Goal: Transaction & Acquisition: Purchase product/service

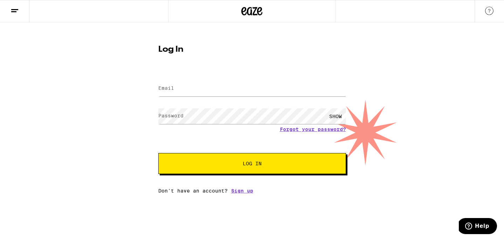
click at [178, 90] on input "Email" at bounding box center [252, 89] width 188 height 16
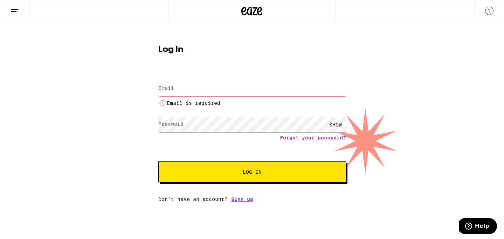
type input "[EMAIL_ADDRESS][DOMAIN_NAME]"
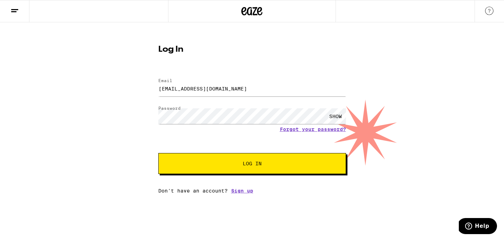
click at [335, 114] on div "SHOW" at bounding box center [335, 117] width 21 height 16
click at [334, 114] on div "HIDE" at bounding box center [335, 117] width 21 height 16
click at [233, 166] on span "Log In" at bounding box center [252, 163] width 131 height 5
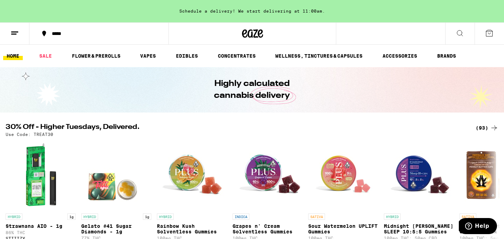
click at [8, 36] on button at bounding box center [14, 34] width 29 height 22
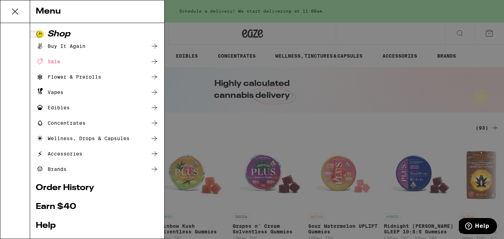
click at [56, 187] on link "Order History" at bounding box center [97, 188] width 123 height 8
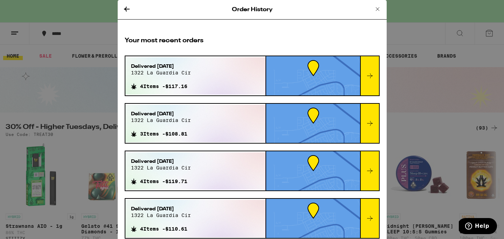
click at [368, 77] on icon at bounding box center [370, 76] width 8 height 8
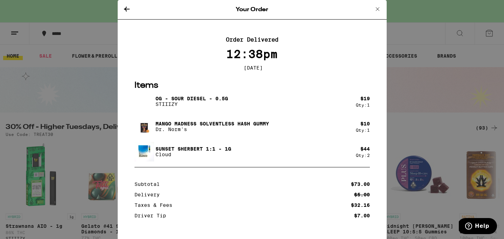
click at [378, 9] on icon at bounding box center [378, 9] width 4 height 4
click at [378, 8] on icon at bounding box center [377, 9] width 8 height 8
click at [424, 78] on div "Your Order Order Delivered 12:38pm [DATE] Items OG - Sour Diesel - 0.5g STIIIZY…" at bounding box center [252, 119] width 504 height 239
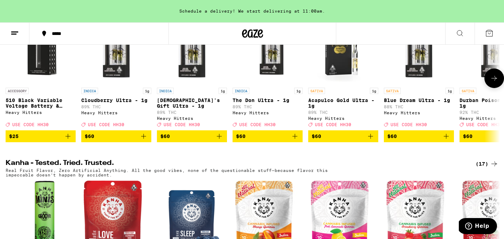
scroll to position [314, 0]
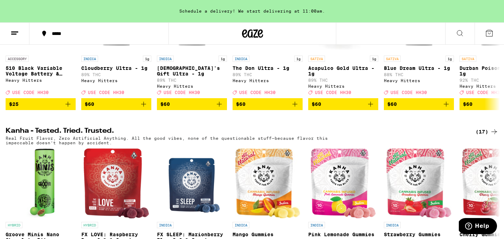
click at [12, 36] on icon at bounding box center [15, 33] width 8 height 8
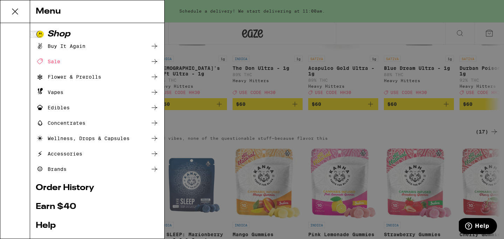
click at [54, 91] on div "Vapes" at bounding box center [50, 92] width 28 height 8
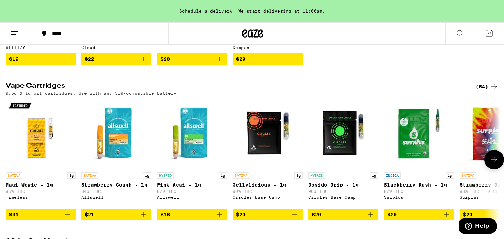
scroll to position [195, 0]
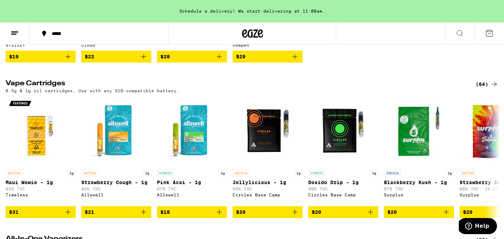
click at [493, 89] on icon at bounding box center [494, 84] width 8 height 8
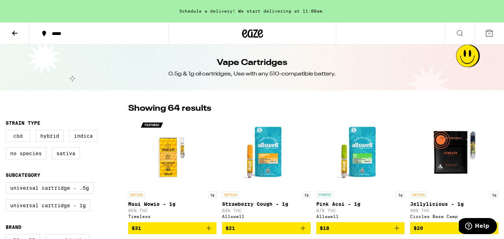
click at [15, 139] on label "CBD" at bounding box center [18, 136] width 25 height 12
click at [7, 132] on input "CBD" at bounding box center [7, 131] width 0 height 0
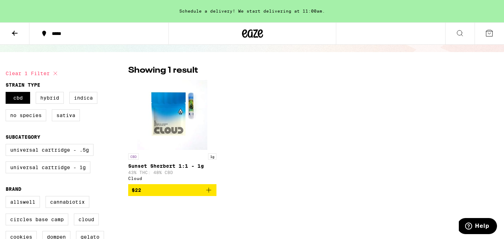
scroll to position [40, 0]
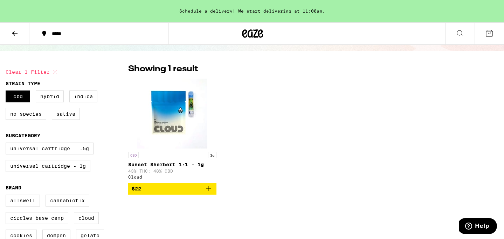
click at [209, 192] on icon "Add to bag" at bounding box center [208, 189] width 5 height 5
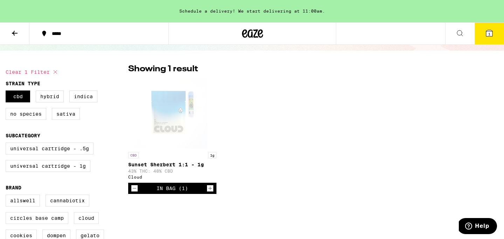
click at [209, 193] on icon "Increment" at bounding box center [210, 189] width 6 height 8
click at [56, 74] on icon at bounding box center [55, 72] width 8 height 8
checkbox input "false"
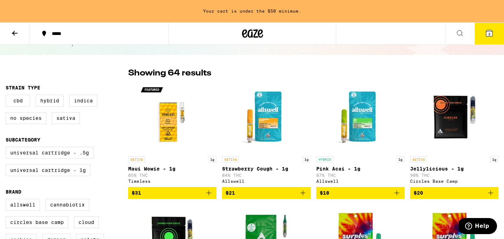
scroll to position [36, 0]
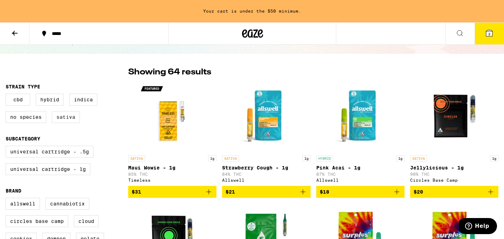
click at [69, 122] on label "Sativa" at bounding box center [66, 117] width 28 height 12
click at [7, 95] on input "Sativa" at bounding box center [7, 95] width 0 height 0
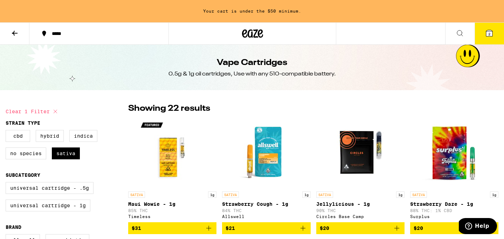
click at [53, 113] on icon at bounding box center [55, 111] width 8 height 8
checkbox input "false"
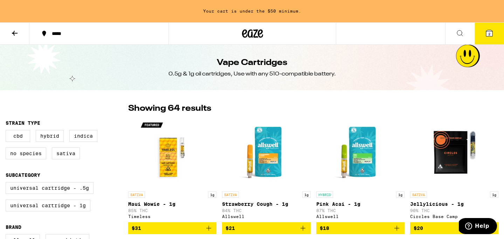
click at [14, 34] on icon at bounding box center [15, 33] width 8 height 8
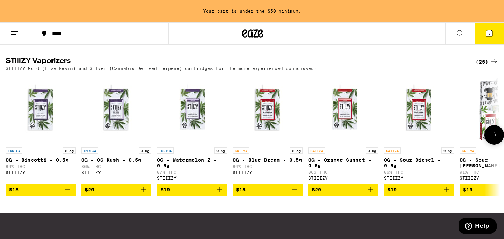
scroll to position [685, 0]
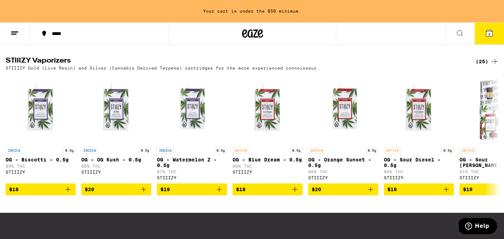
click at [489, 66] on div "(25)" at bounding box center [486, 61] width 23 height 8
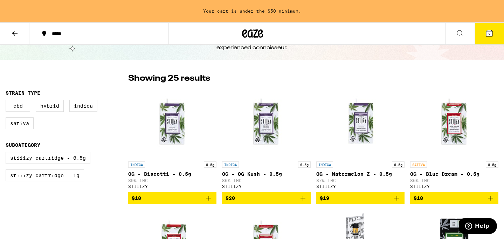
scroll to position [34, 0]
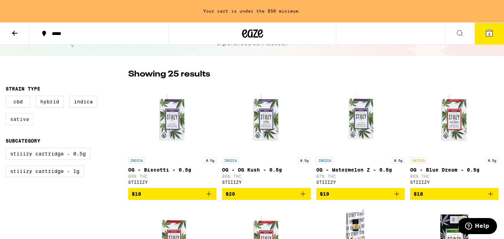
click at [26, 121] on label "Sativa" at bounding box center [20, 119] width 28 height 12
click at [7, 97] on input "Sativa" at bounding box center [7, 97] width 0 height 0
checkbox input "true"
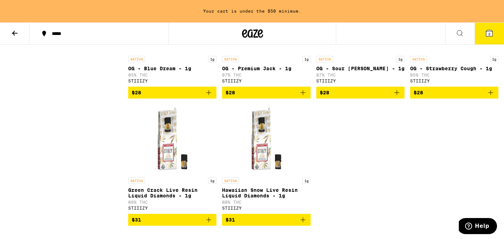
scroll to position [266, 0]
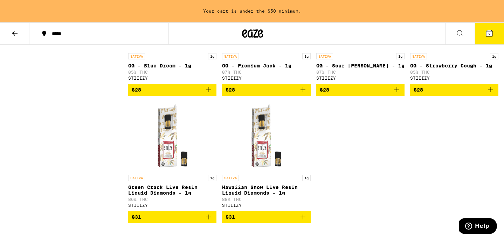
click at [207, 221] on icon "Add to bag" at bounding box center [208, 217] width 8 height 8
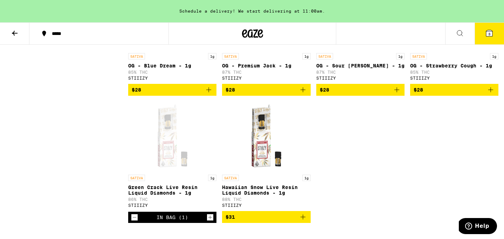
scroll to position [262, 0]
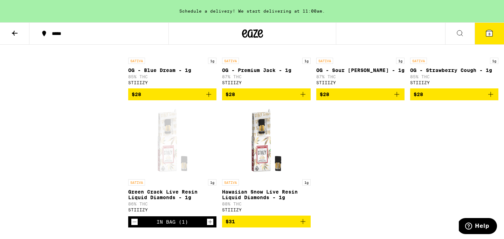
click at [488, 37] on icon at bounding box center [489, 33] width 8 height 8
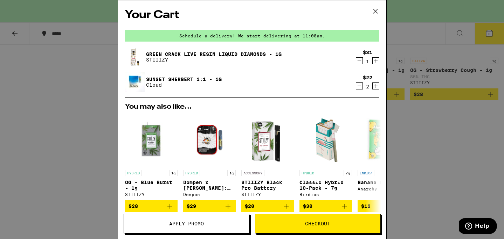
click at [375, 9] on icon at bounding box center [375, 11] width 11 height 11
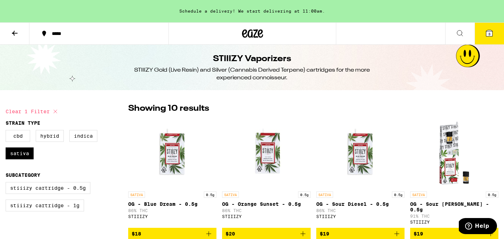
click at [11, 34] on icon at bounding box center [15, 33] width 8 height 8
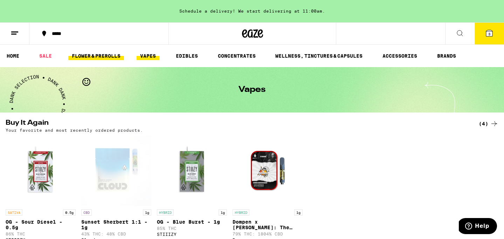
click at [78, 54] on link "FLOWER & PREROLLS" at bounding box center [96, 56] width 56 height 8
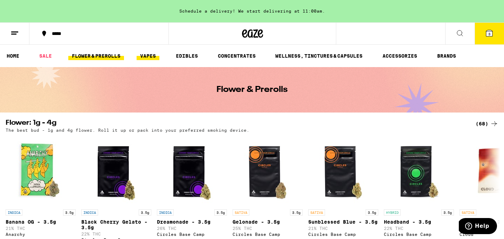
click at [141, 57] on link "VAPES" at bounding box center [148, 56] width 23 height 8
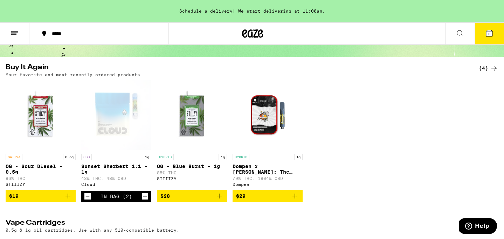
scroll to position [57, 0]
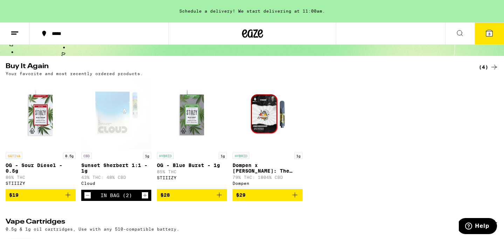
click at [66, 198] on icon "Add to bag" at bounding box center [67, 195] width 5 height 5
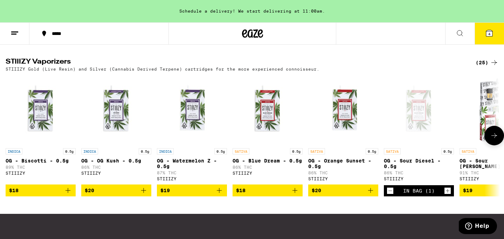
scroll to position [692, 0]
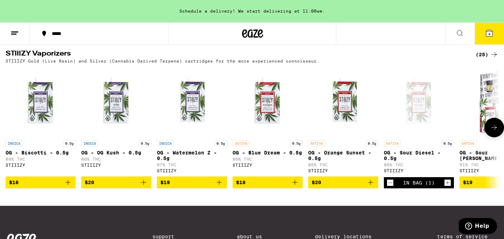
click at [495, 132] on icon at bounding box center [494, 128] width 8 height 8
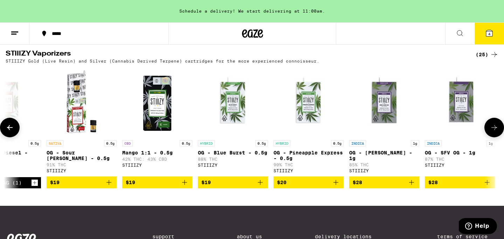
scroll to position [0, 416]
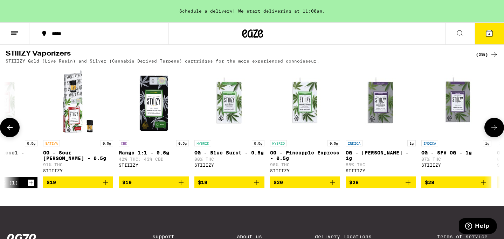
click at [495, 132] on icon at bounding box center [494, 128] width 8 height 8
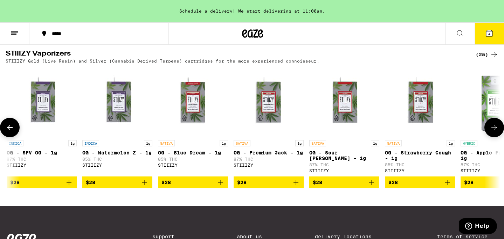
scroll to position [0, 833]
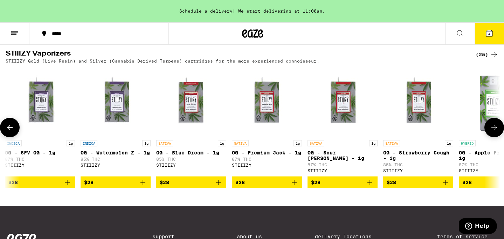
click at [495, 132] on icon at bounding box center [494, 128] width 8 height 8
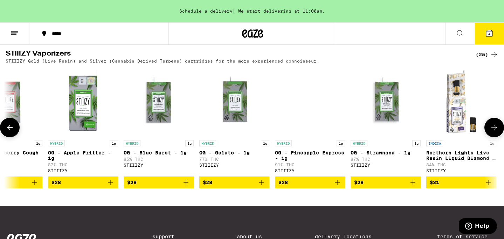
scroll to position [0, 1249]
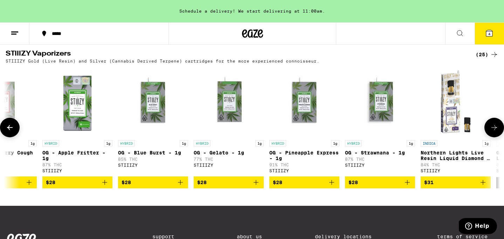
click at [8, 132] on icon at bounding box center [10, 128] width 8 height 8
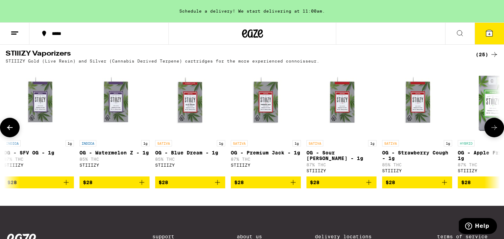
scroll to position [0, 833]
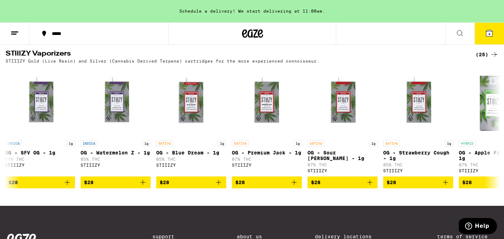
click at [496, 59] on icon at bounding box center [494, 54] width 8 height 8
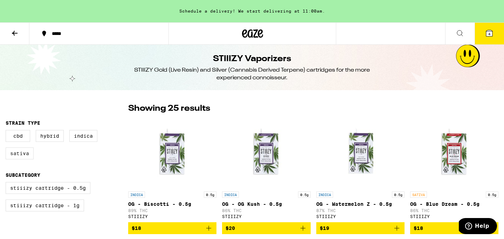
click at [19, 156] on label "Sativa" at bounding box center [20, 154] width 28 height 12
click at [7, 132] on input "Sativa" at bounding box center [7, 131] width 0 height 0
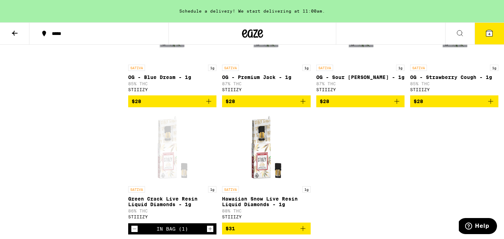
scroll to position [255, 0]
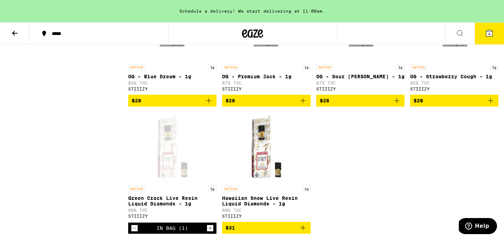
click at [490, 34] on span "4" at bounding box center [489, 34] width 2 height 4
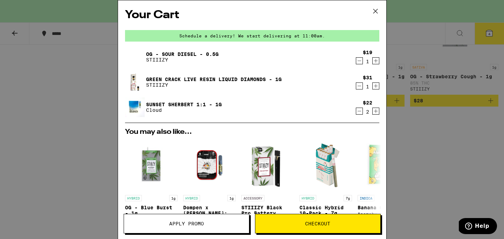
click at [56, 121] on div "Your Cart Schedule a delivery! We start delivering at 11:00am. OG - Sour Diesel…" at bounding box center [252, 119] width 504 height 239
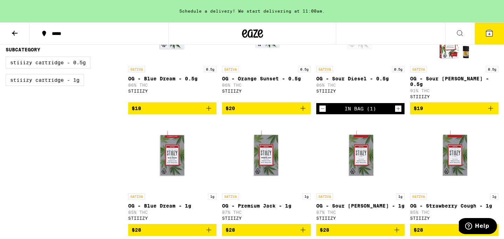
scroll to position [129, 0]
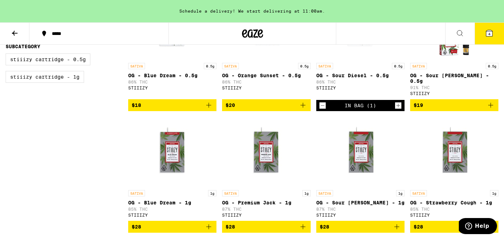
click at [320, 102] on icon "Decrement" at bounding box center [322, 106] width 6 height 8
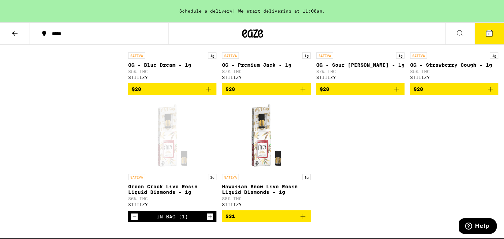
scroll to position [286, 0]
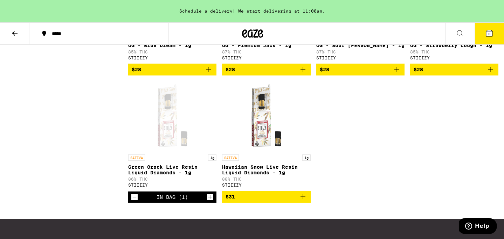
click at [132, 201] on icon "Decrement" at bounding box center [134, 197] width 6 height 8
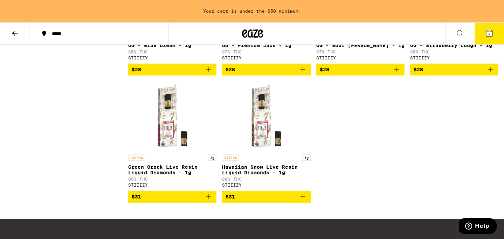
click at [210, 201] on icon "Add to bag" at bounding box center [208, 197] width 8 height 8
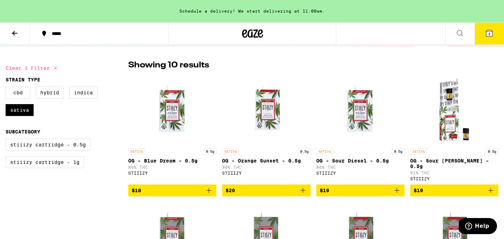
scroll to position [45, 0]
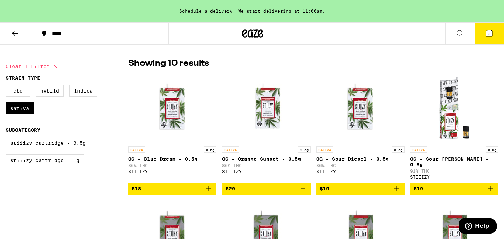
click at [396, 186] on icon "Add to bag" at bounding box center [396, 189] width 8 height 8
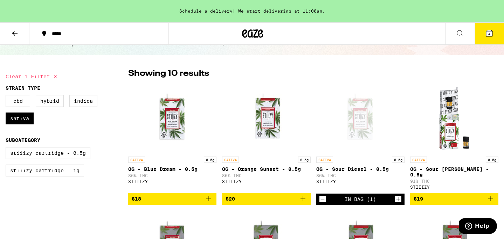
scroll to position [28, 0]
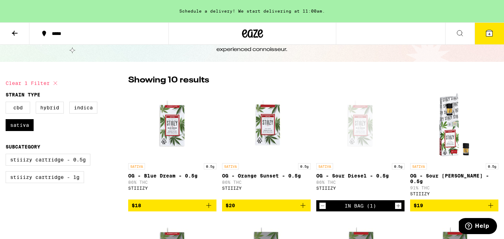
click at [56, 84] on icon at bounding box center [55, 83] width 8 height 8
checkbox input "false"
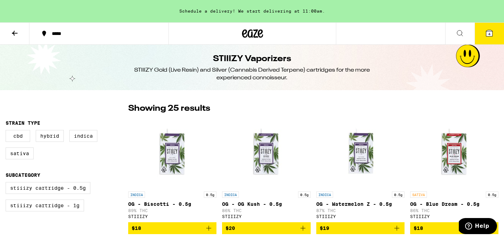
click at [14, 35] on icon at bounding box center [15, 33] width 8 height 8
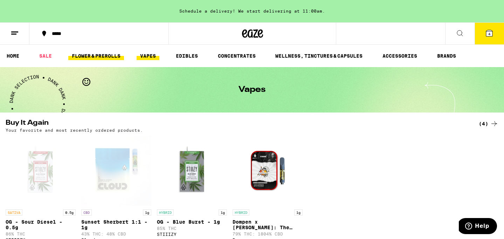
click at [94, 54] on link "FLOWER & PREROLLS" at bounding box center [96, 56] width 56 height 8
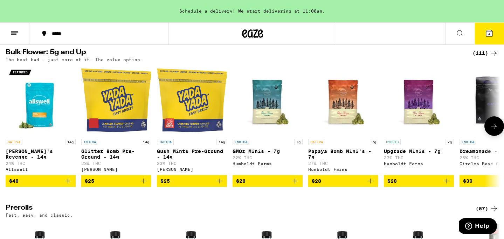
scroll to position [228, 0]
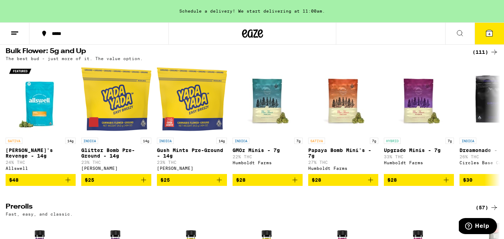
click at [493, 55] on icon at bounding box center [494, 52] width 8 height 8
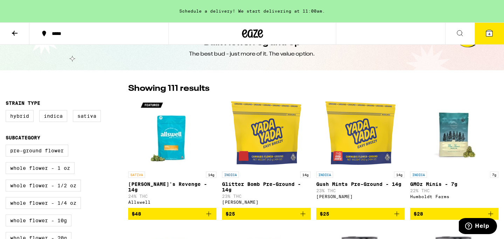
scroll to position [59, 0]
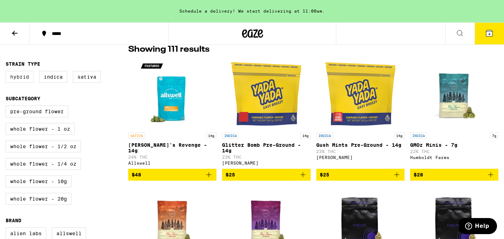
click at [21, 79] on label "Hybrid" at bounding box center [20, 77] width 28 height 12
click at [7, 72] on input "Hybrid" at bounding box center [7, 72] width 0 height 0
checkbox input "true"
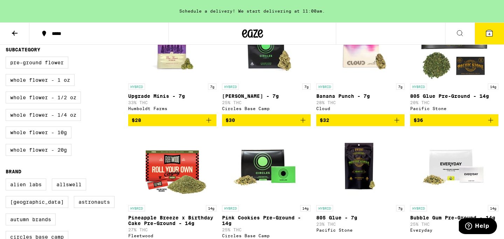
scroll to position [108, 0]
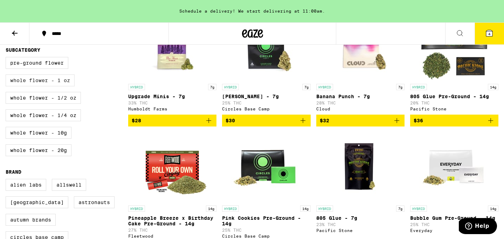
click at [59, 86] on label "Whole Flower - 1 oz" at bounding box center [40, 81] width 69 height 12
click at [7, 58] on input "Whole Flower - 1 oz" at bounding box center [7, 58] width 0 height 0
checkbox input "true"
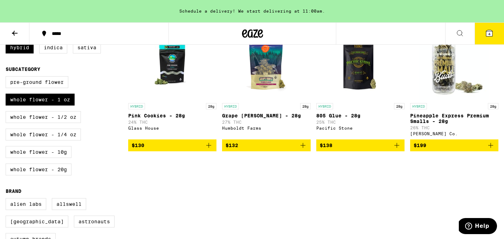
scroll to position [85, 0]
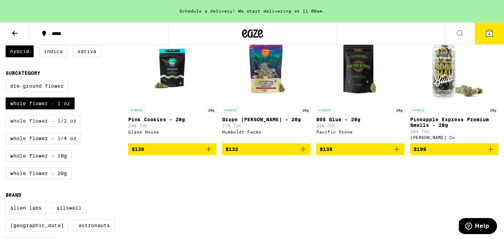
click at [65, 126] on label "Whole Flower - 1/2 oz" at bounding box center [43, 121] width 75 height 12
click at [7, 82] on input "Whole Flower - 1/2 oz" at bounding box center [7, 81] width 0 height 0
checkbox input "true"
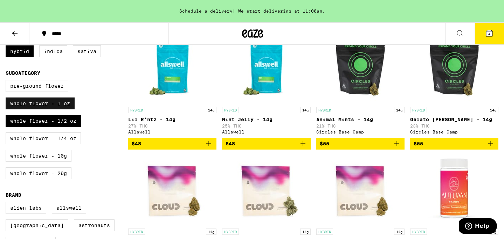
click at [61, 110] on label "Whole Flower - 1 oz" at bounding box center [40, 104] width 69 height 12
click at [7, 82] on input "Whole Flower - 1 oz" at bounding box center [7, 81] width 0 height 0
checkbox input "false"
click at [62, 142] on label "Whole Flower - 1/4 oz" at bounding box center [43, 139] width 75 height 12
click at [7, 82] on input "Whole Flower - 1/4 oz" at bounding box center [7, 81] width 0 height 0
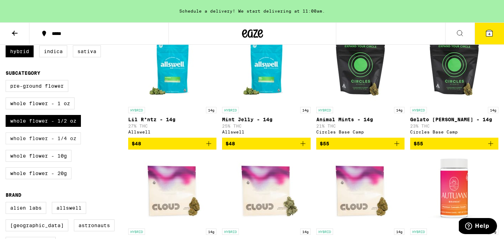
checkbox input "true"
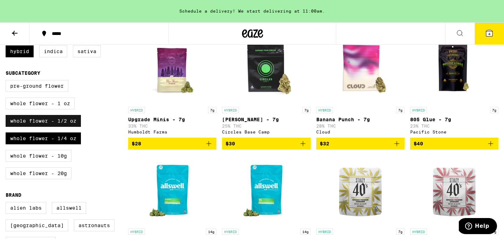
click at [67, 127] on label "Whole Flower - 1/2 oz" at bounding box center [43, 121] width 75 height 12
click at [7, 82] on input "Whole Flower - 1/2 oz" at bounding box center [7, 81] width 0 height 0
checkbox input "false"
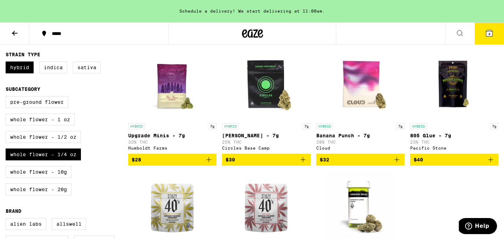
scroll to position [70, 0]
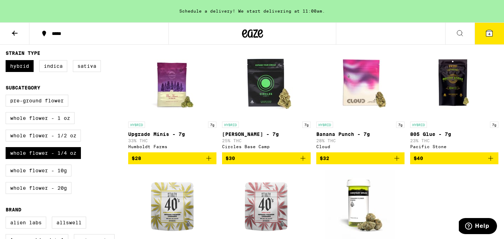
click at [397, 161] on icon "Add to bag" at bounding box center [396, 158] width 5 height 5
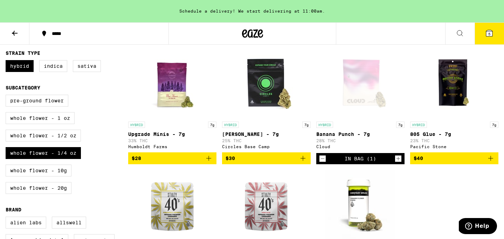
click at [487, 34] on icon at bounding box center [489, 33] width 6 height 6
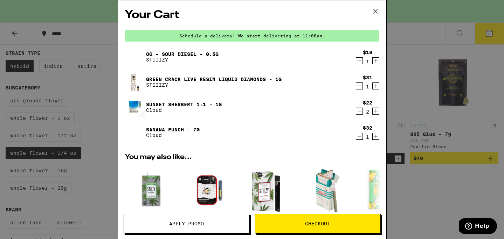
click at [359, 89] on icon "Decrement" at bounding box center [359, 86] width 6 height 8
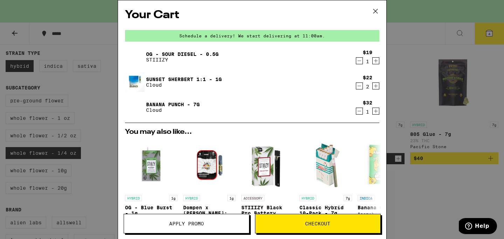
click at [359, 63] on icon "Decrement" at bounding box center [359, 61] width 6 height 8
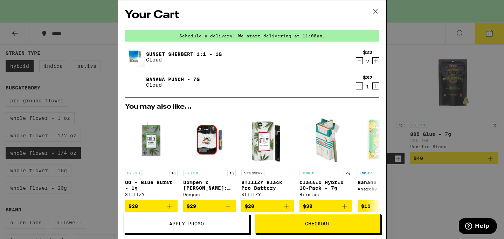
click at [358, 84] on icon "Decrement" at bounding box center [359, 86] width 6 height 8
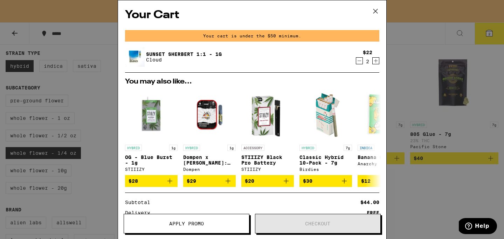
click at [375, 11] on icon at bounding box center [375, 11] width 4 height 4
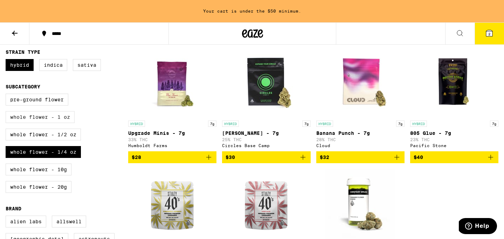
scroll to position [72, 0]
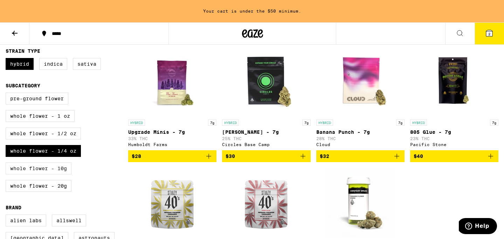
click at [62, 174] on label "Whole Flower - 10g" at bounding box center [39, 169] width 66 height 12
click at [7, 94] on input "Whole Flower - 10g" at bounding box center [7, 94] width 0 height 0
checkbox input "true"
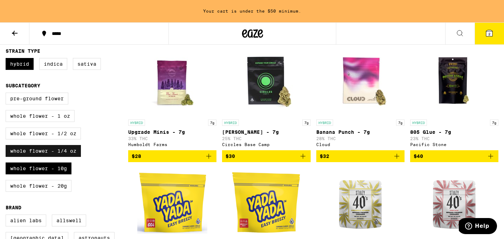
click at [66, 154] on label "Whole Flower - 1/4 oz" at bounding box center [43, 151] width 75 height 12
click at [7, 94] on input "Whole Flower - 1/4 oz" at bounding box center [7, 94] width 0 height 0
checkbox input "false"
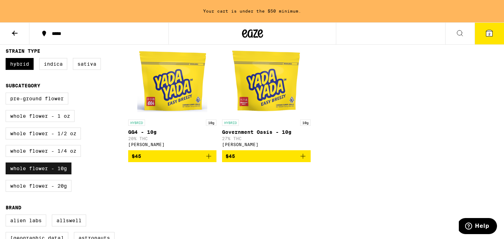
click at [54, 175] on label "Whole Flower - 10g" at bounding box center [39, 169] width 66 height 12
click at [7, 94] on input "Whole Flower - 10g" at bounding box center [7, 94] width 0 height 0
checkbox input "false"
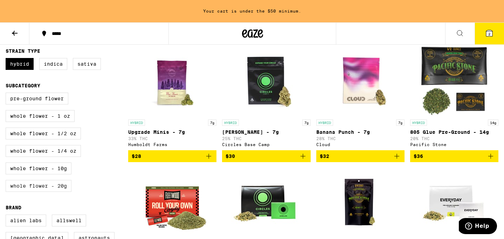
click at [51, 192] on label "Whole Flower - 20g" at bounding box center [39, 186] width 66 height 12
click at [7, 94] on input "Whole Flower - 20g" at bounding box center [7, 94] width 0 height 0
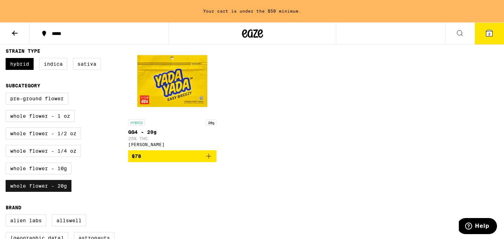
click at [51, 192] on label "Whole Flower - 20g" at bounding box center [39, 186] width 66 height 12
click at [7, 94] on input "Whole Flower - 20g" at bounding box center [7, 94] width 0 height 0
checkbox input "false"
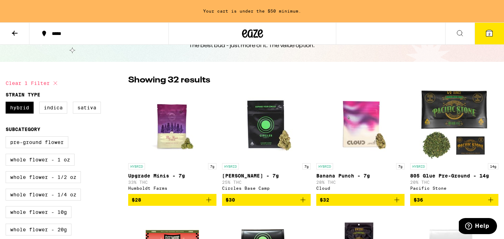
scroll to position [28, 0]
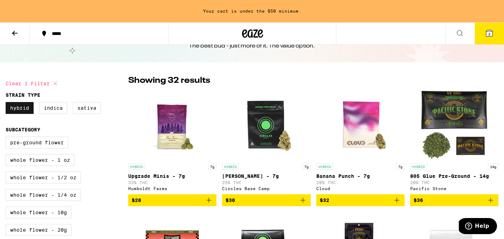
click at [20, 109] on label "Hybrid" at bounding box center [20, 108] width 28 height 12
click at [7, 104] on input "Hybrid" at bounding box center [7, 103] width 0 height 0
checkbox input "false"
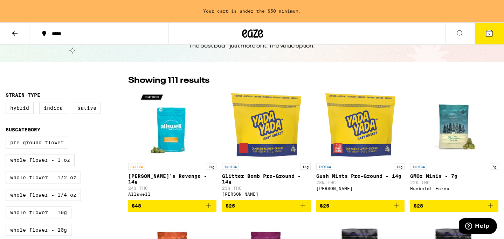
click at [16, 33] on icon at bounding box center [15, 33] width 8 height 8
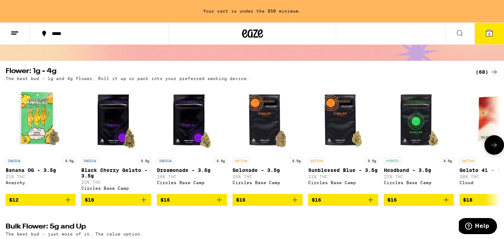
scroll to position [43, 0]
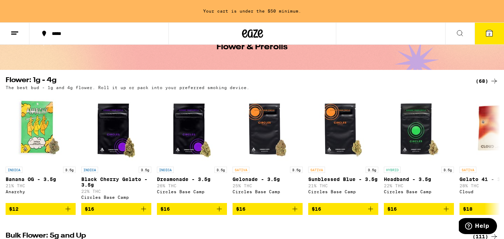
click at [487, 83] on div "(68)" at bounding box center [486, 81] width 23 height 8
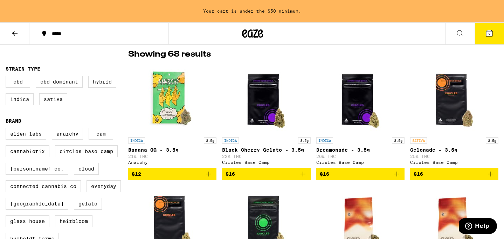
scroll to position [50, 0]
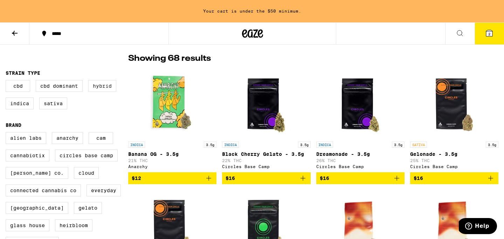
click at [108, 88] on label "Hybrid" at bounding box center [102, 86] width 28 height 12
click at [7, 82] on input "Hybrid" at bounding box center [7, 81] width 0 height 0
checkbox input "true"
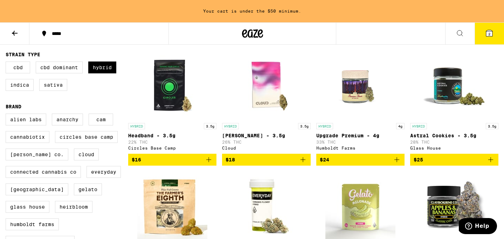
scroll to position [78, 0]
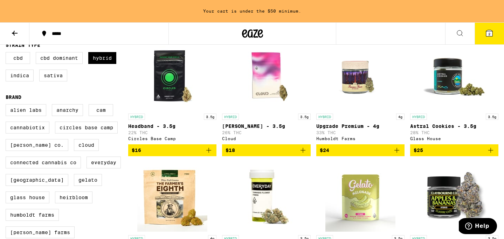
click at [397, 153] on icon "Add to bag" at bounding box center [396, 150] width 5 height 5
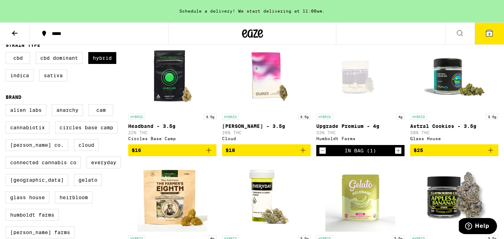
click at [489, 34] on span "3" at bounding box center [489, 34] width 2 height 4
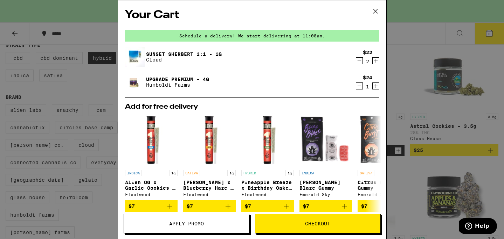
click at [431, 125] on div "Your Cart Schedule a delivery! We start delivering at 11:00am. Sunset Sherbert …" at bounding box center [252, 119] width 504 height 239
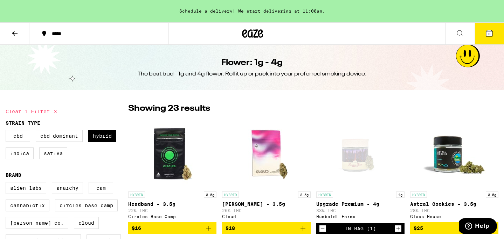
click at [13, 35] on icon at bounding box center [15, 33] width 8 height 8
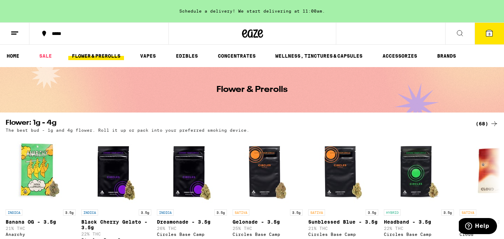
click at [491, 38] on button "3" at bounding box center [488, 34] width 29 height 22
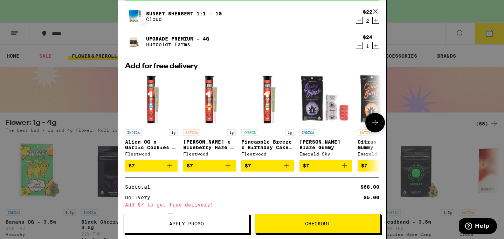
scroll to position [100, 0]
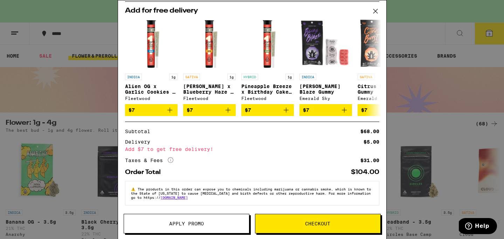
click at [375, 10] on icon at bounding box center [375, 11] width 11 height 11
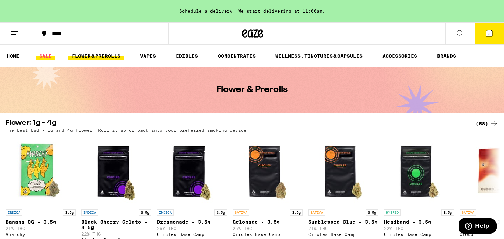
click at [46, 57] on link "SALE" at bounding box center [46, 56] width 20 height 8
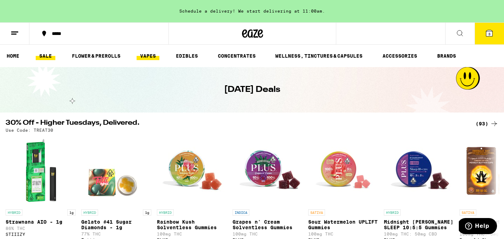
click at [152, 56] on link "VAPES" at bounding box center [148, 56] width 23 height 8
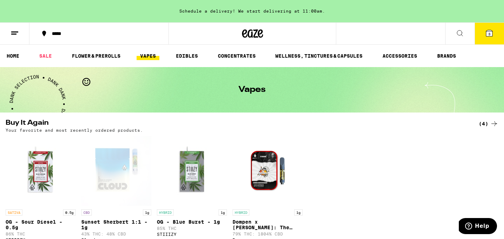
scroll to position [82, 0]
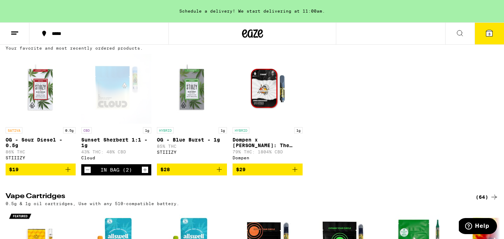
click at [68, 172] on icon "Add to bag" at bounding box center [67, 169] width 5 height 5
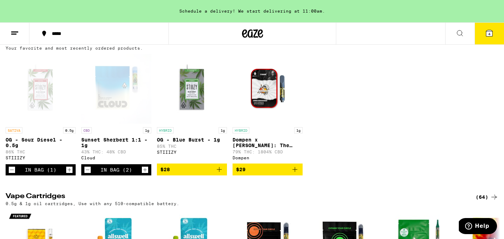
click at [489, 34] on span "4" at bounding box center [489, 34] width 2 height 4
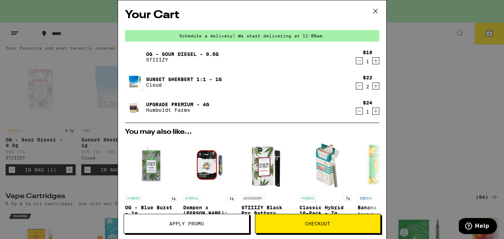
click at [374, 10] on icon at bounding box center [375, 11] width 11 height 11
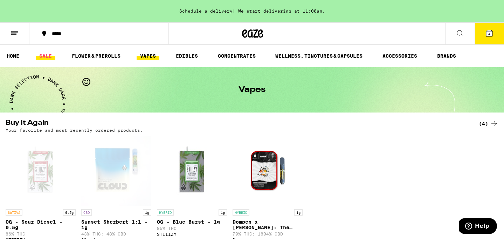
click at [49, 57] on link "SALE" at bounding box center [46, 56] width 20 height 8
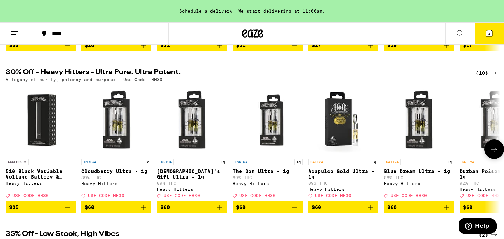
scroll to position [203, 0]
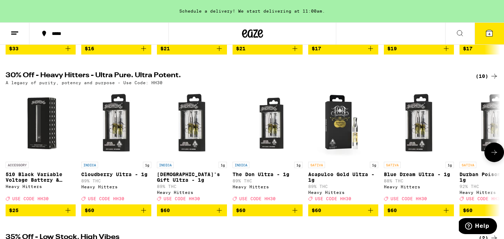
click at [494, 162] on button at bounding box center [494, 153] width 20 height 20
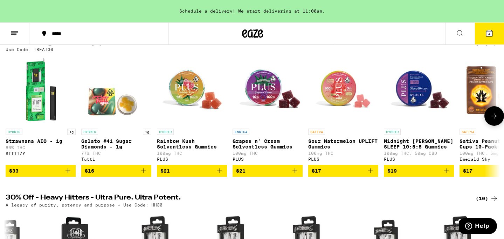
scroll to position [0, 0]
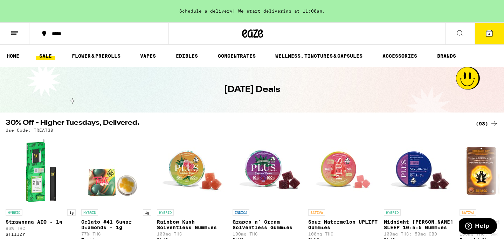
click at [490, 32] on icon at bounding box center [489, 33] width 6 height 6
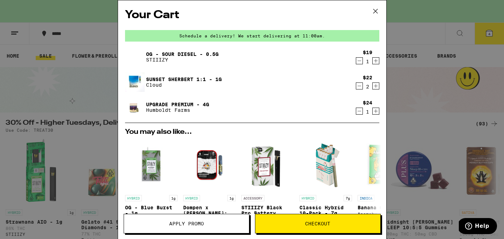
click at [310, 224] on span "Checkout" at bounding box center [317, 224] width 25 height 5
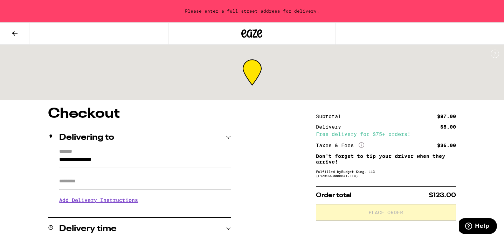
scroll to position [35, 0]
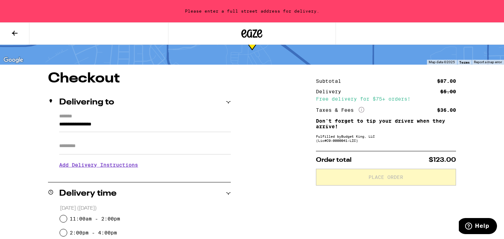
click at [161, 124] on input "**********" at bounding box center [145, 126] width 172 height 12
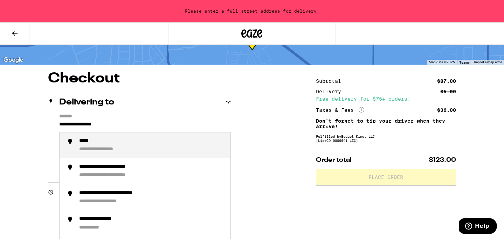
click at [161, 124] on input "**********" at bounding box center [145, 126] width 172 height 12
click at [135, 143] on div "**********" at bounding box center [114, 141] width 70 height 7
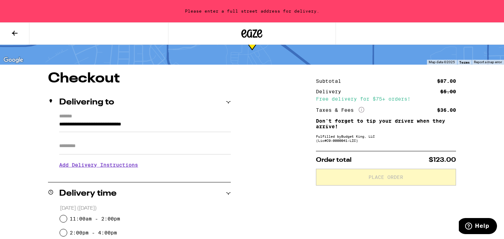
type input "**********"
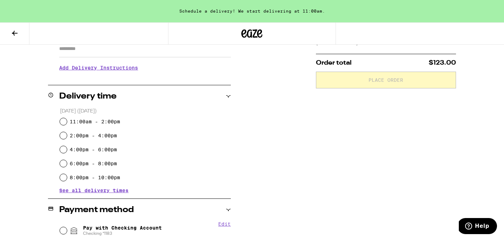
scroll to position [133, 0]
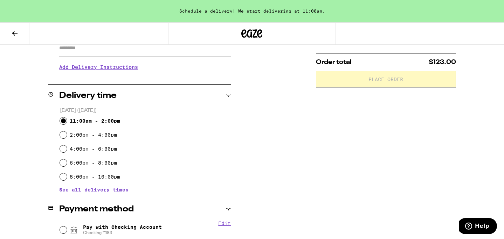
click at [62, 121] on input "11:00am - 2:00pm" at bounding box center [63, 121] width 7 height 7
radio input "true"
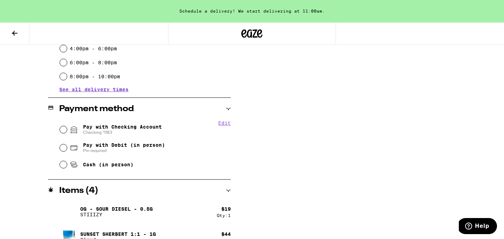
scroll to position [234, 0]
click at [62, 129] on input "Pay with Checking Account Checking *1183" at bounding box center [63, 129] width 7 height 7
radio input "true"
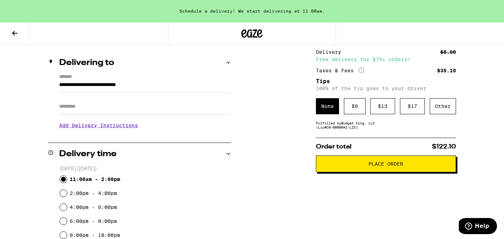
scroll to position [73, 0]
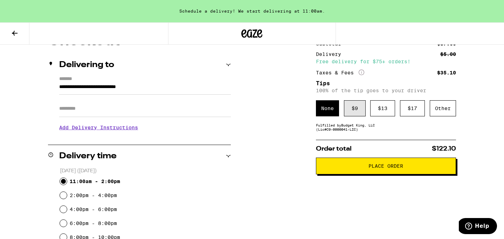
click at [352, 111] on div "$ 9" at bounding box center [355, 108] width 22 height 16
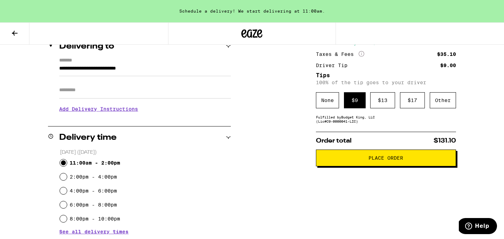
scroll to position [88, 0]
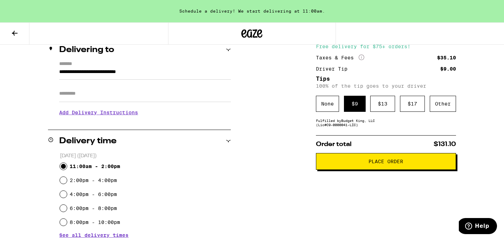
click at [372, 162] on span "Place Order" at bounding box center [385, 161] width 35 height 5
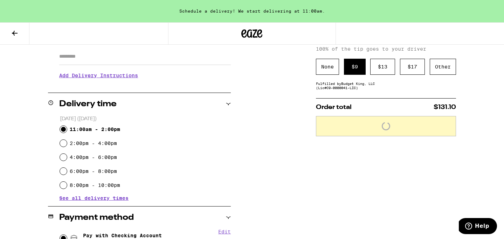
scroll to position [126, 0]
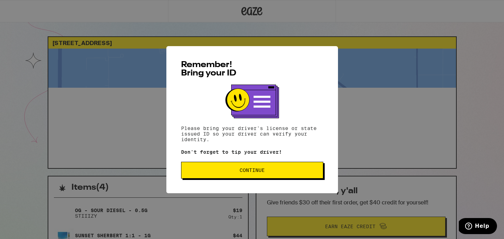
click at [266, 173] on span "Continue" at bounding box center [252, 170] width 130 height 5
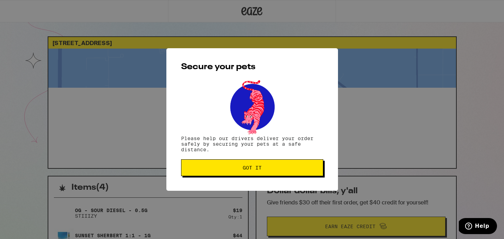
click at [271, 172] on button "Got it" at bounding box center [252, 168] width 142 height 17
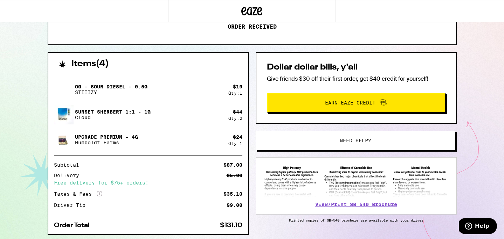
scroll to position [148, 0]
